Goal: Go to known website: Go to known website

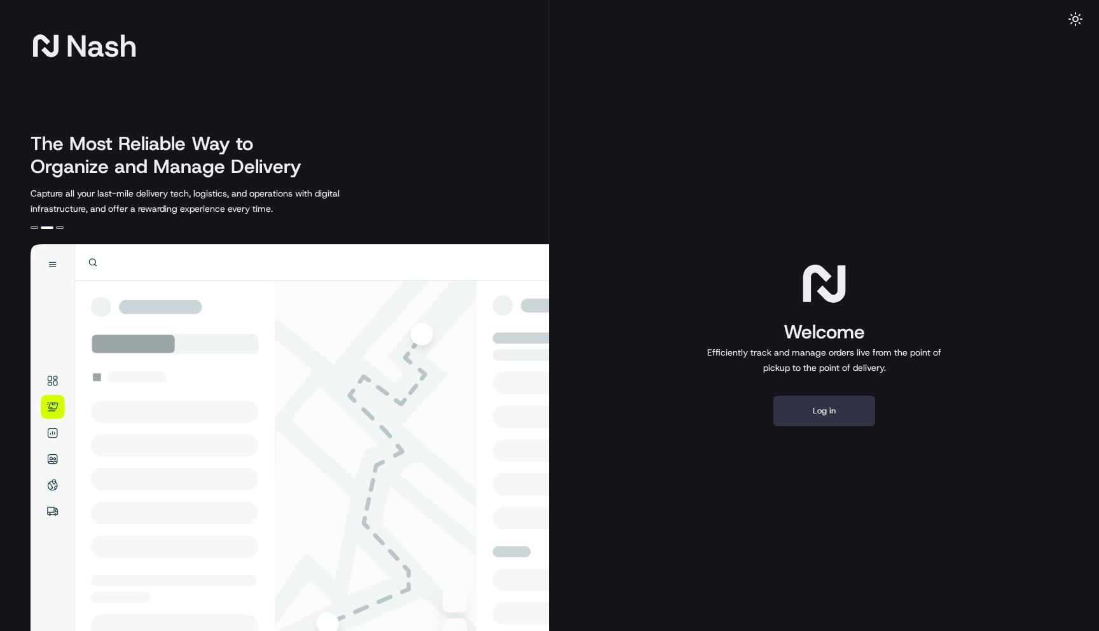
click at [808, 404] on button "Log in" at bounding box center [824, 411] width 102 height 31
